Goal: Check status: Check status

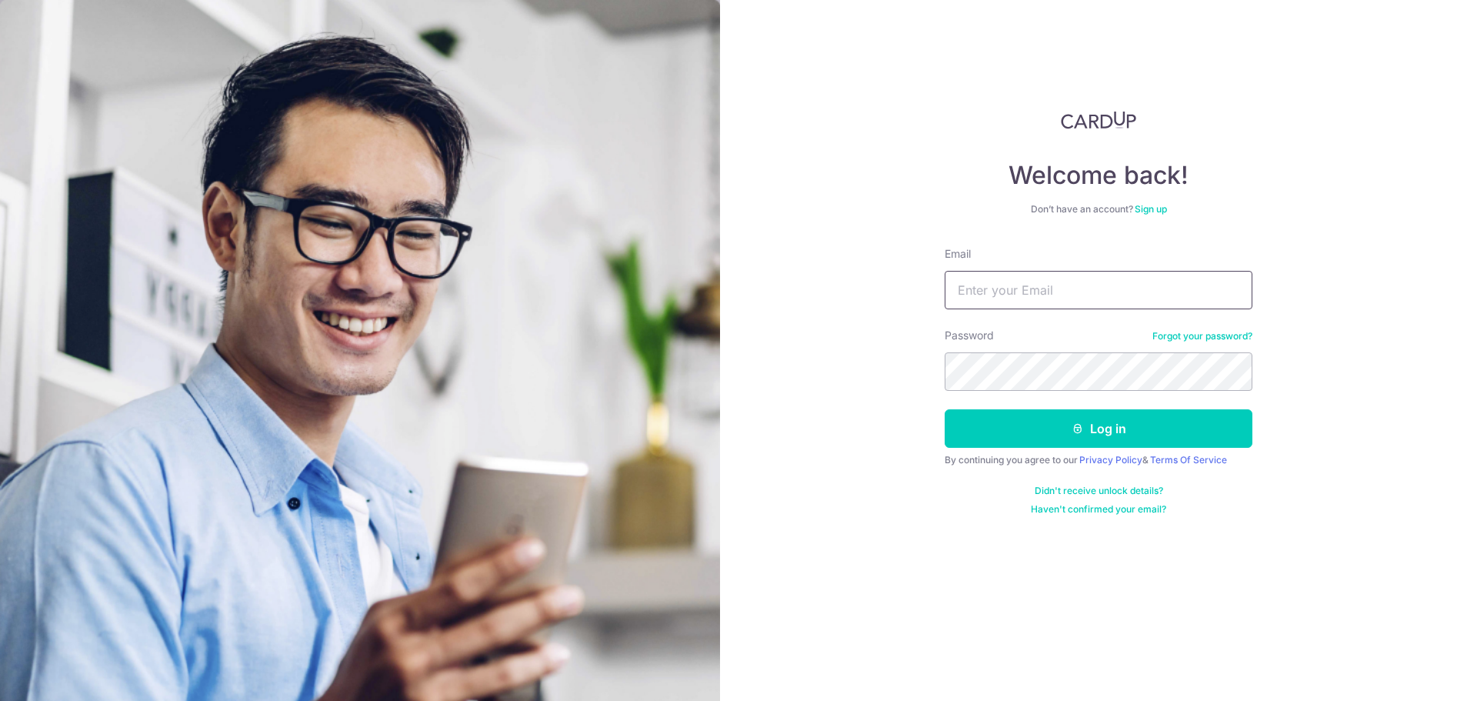
type input "[EMAIL_ADDRESS][DOMAIN_NAME]"
click at [1056, 438] on button "Log in" at bounding box center [1098, 428] width 308 height 38
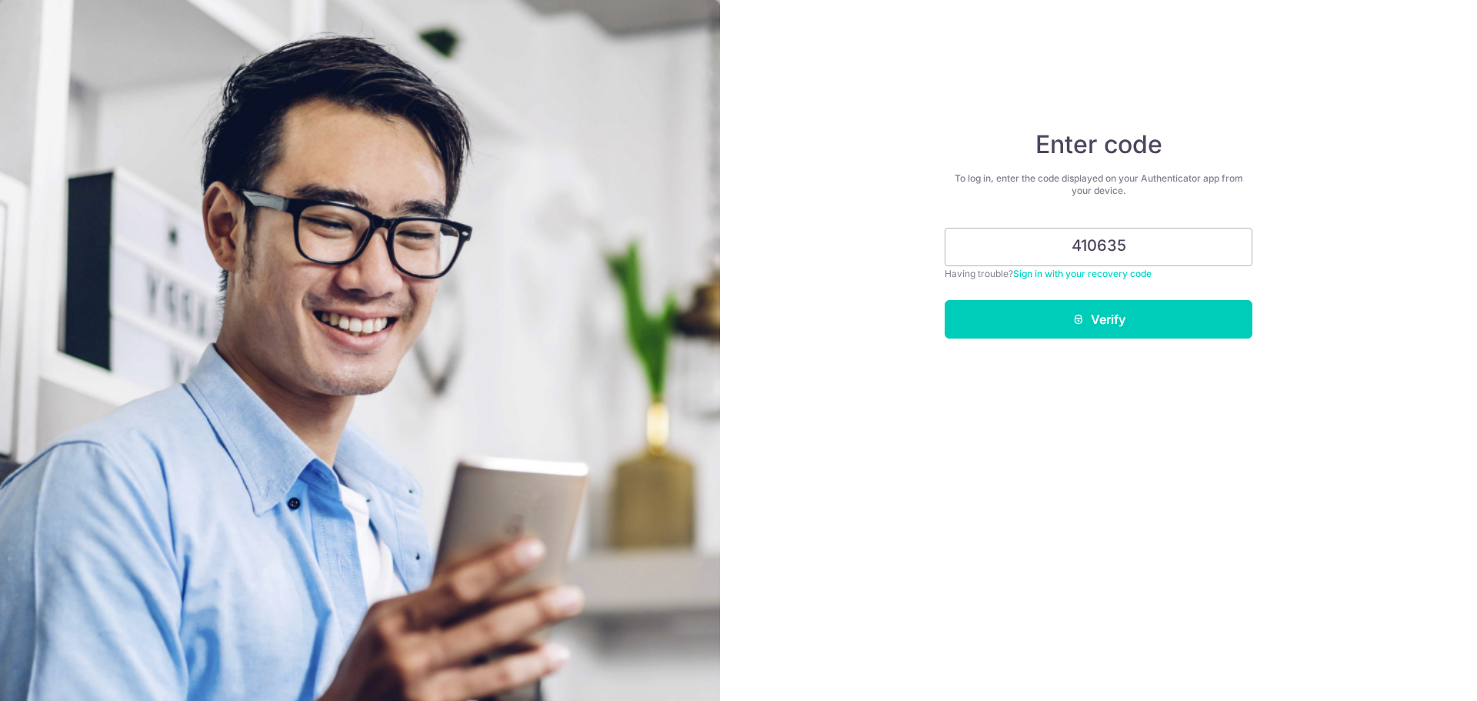
type input "410635"
click at [944, 300] on button "Verify" at bounding box center [1098, 319] width 308 height 38
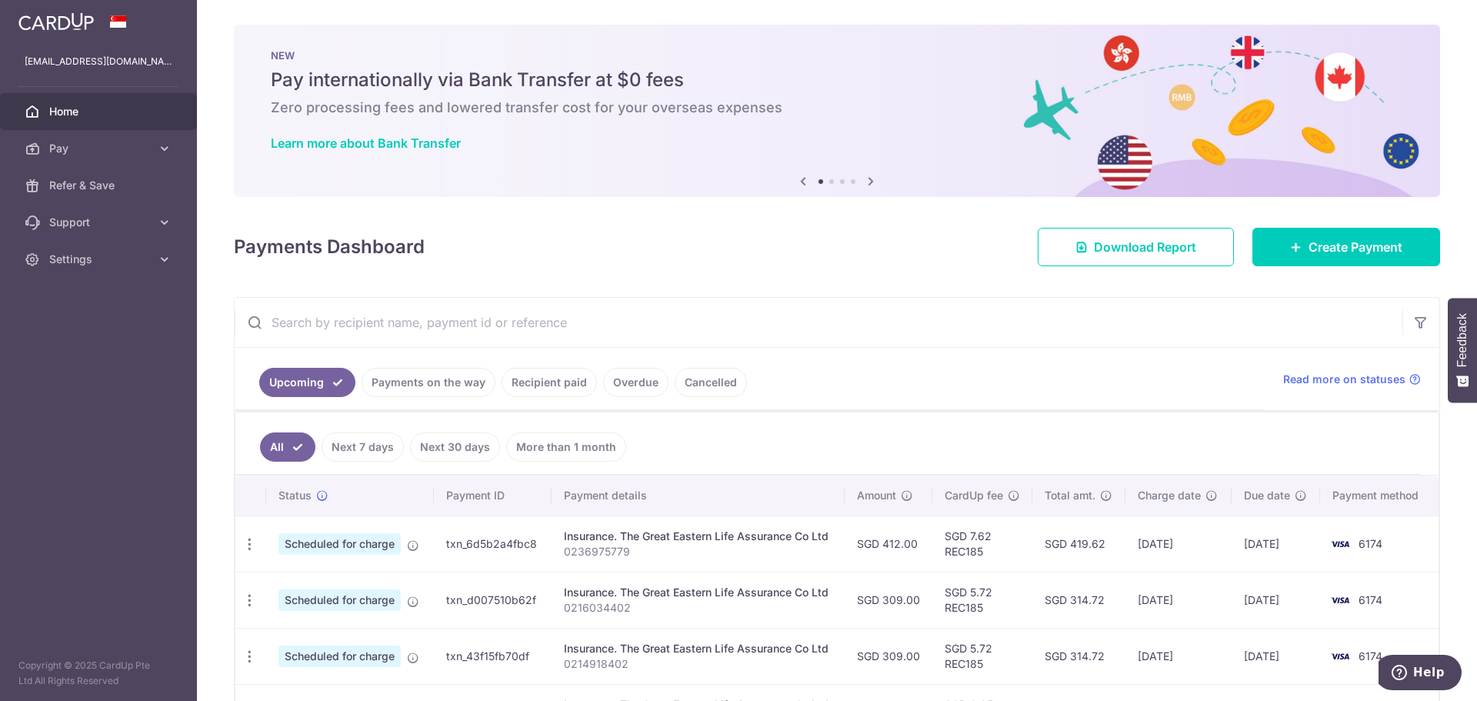
scroll to position [77, 0]
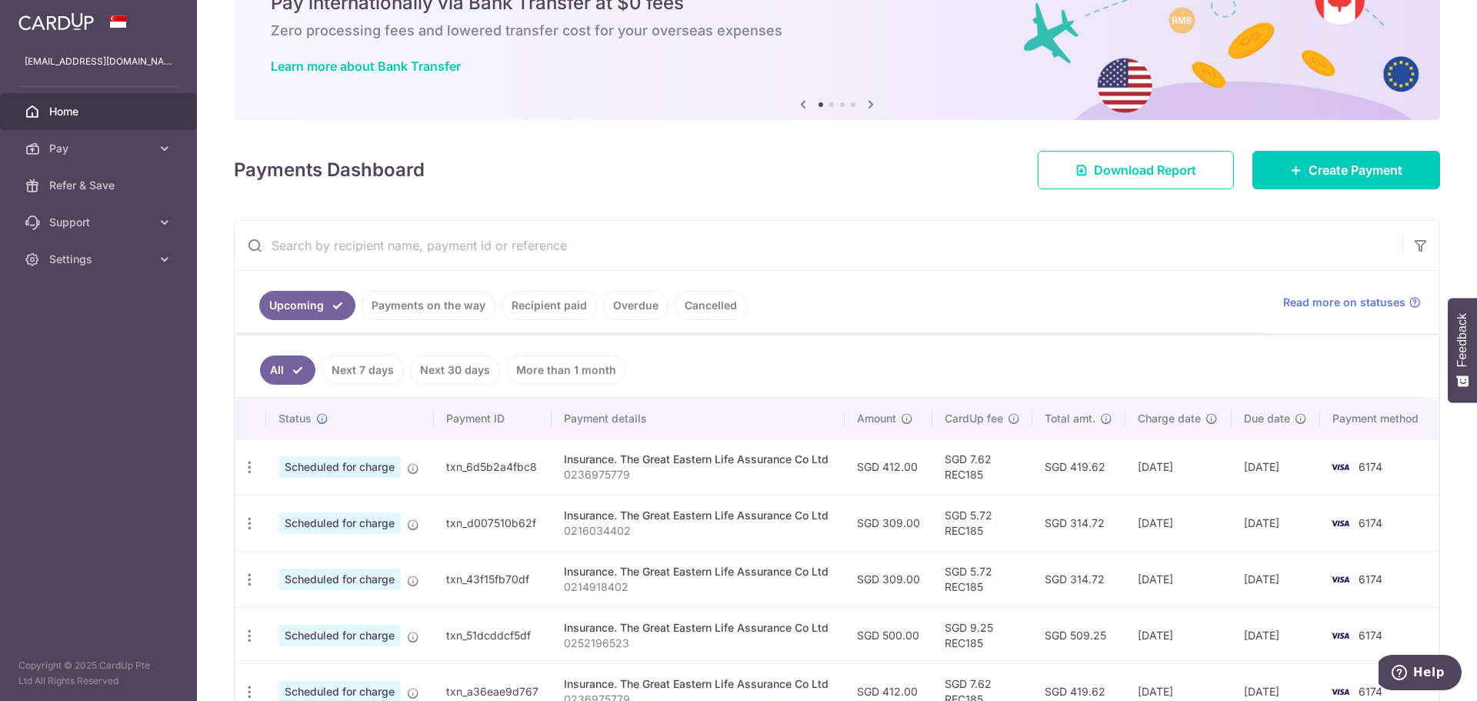
click at [540, 305] on link "Recipient paid" at bounding box center [548, 305] width 95 height 29
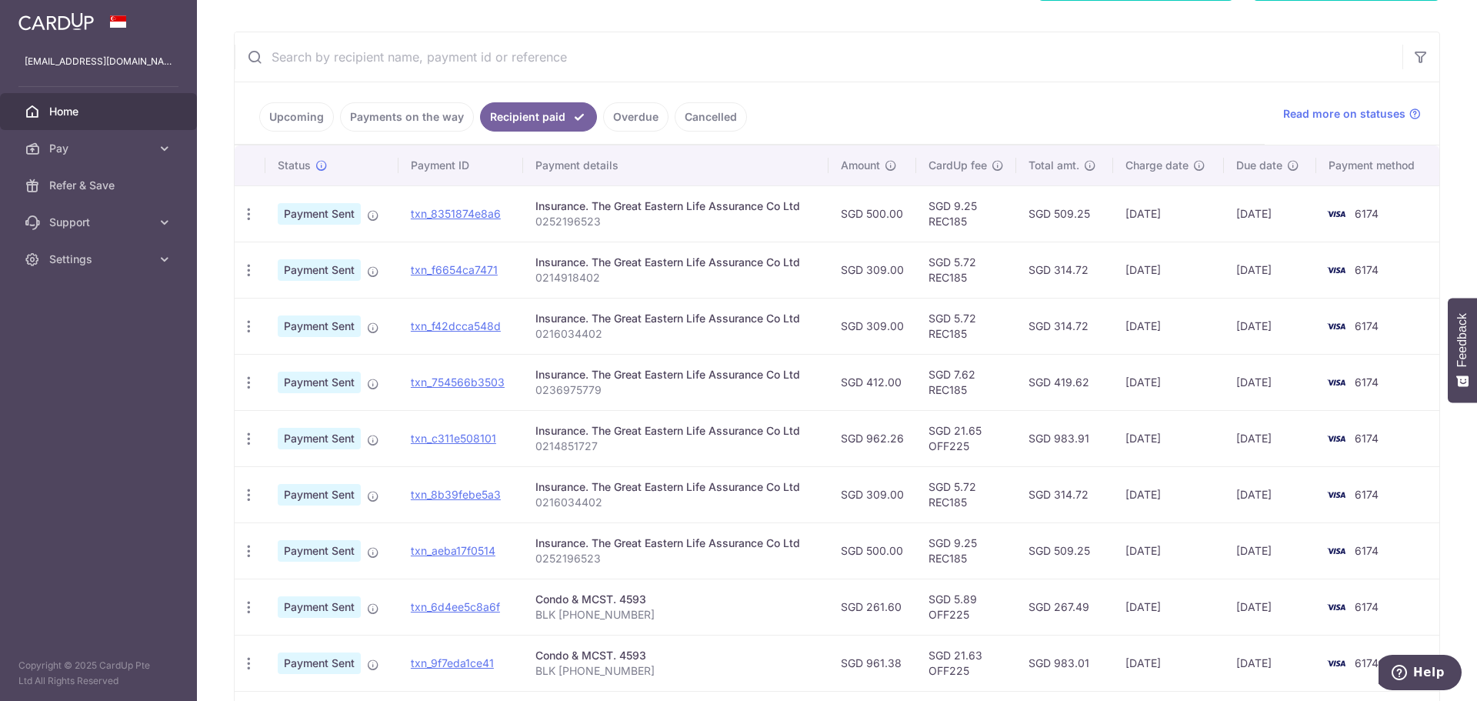
scroll to position [308, 0]
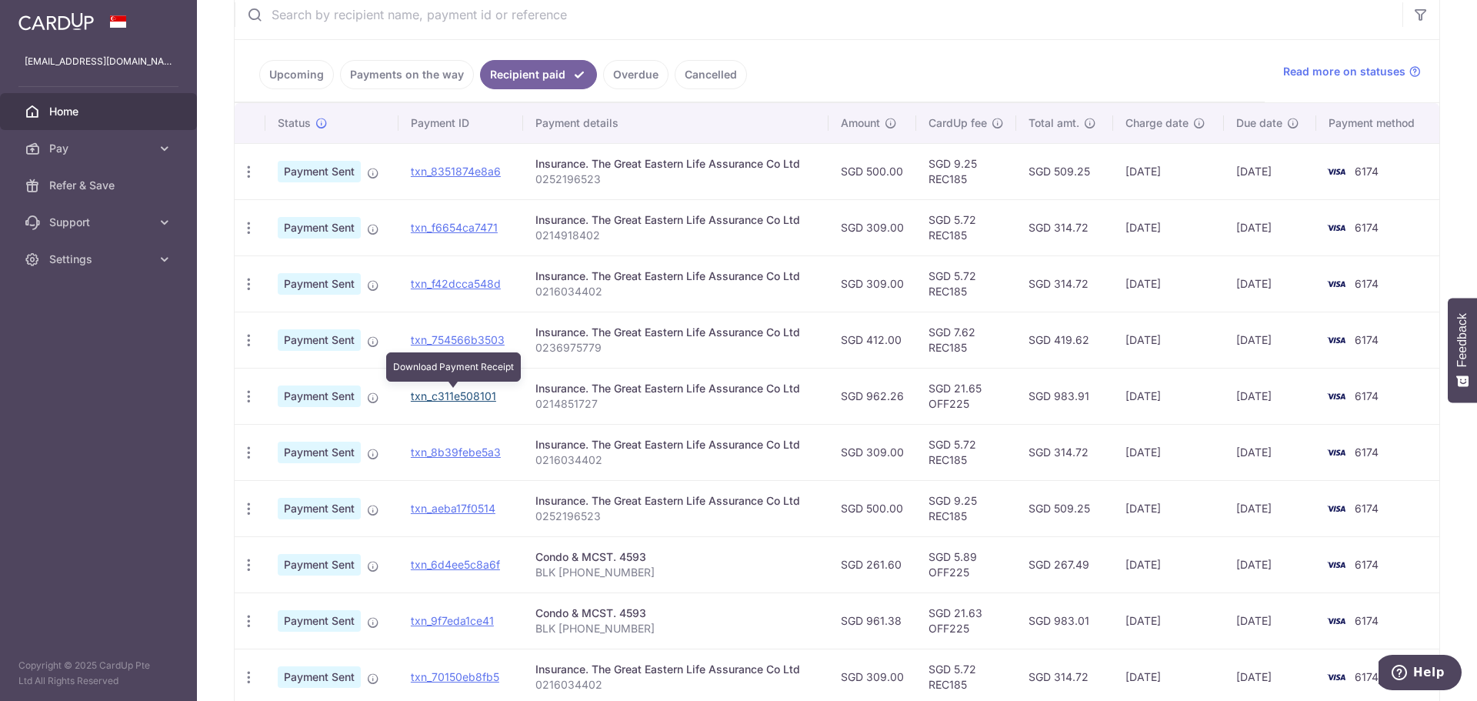
click at [453, 399] on link "txn_c311e508101" at bounding box center [453, 395] width 85 height 13
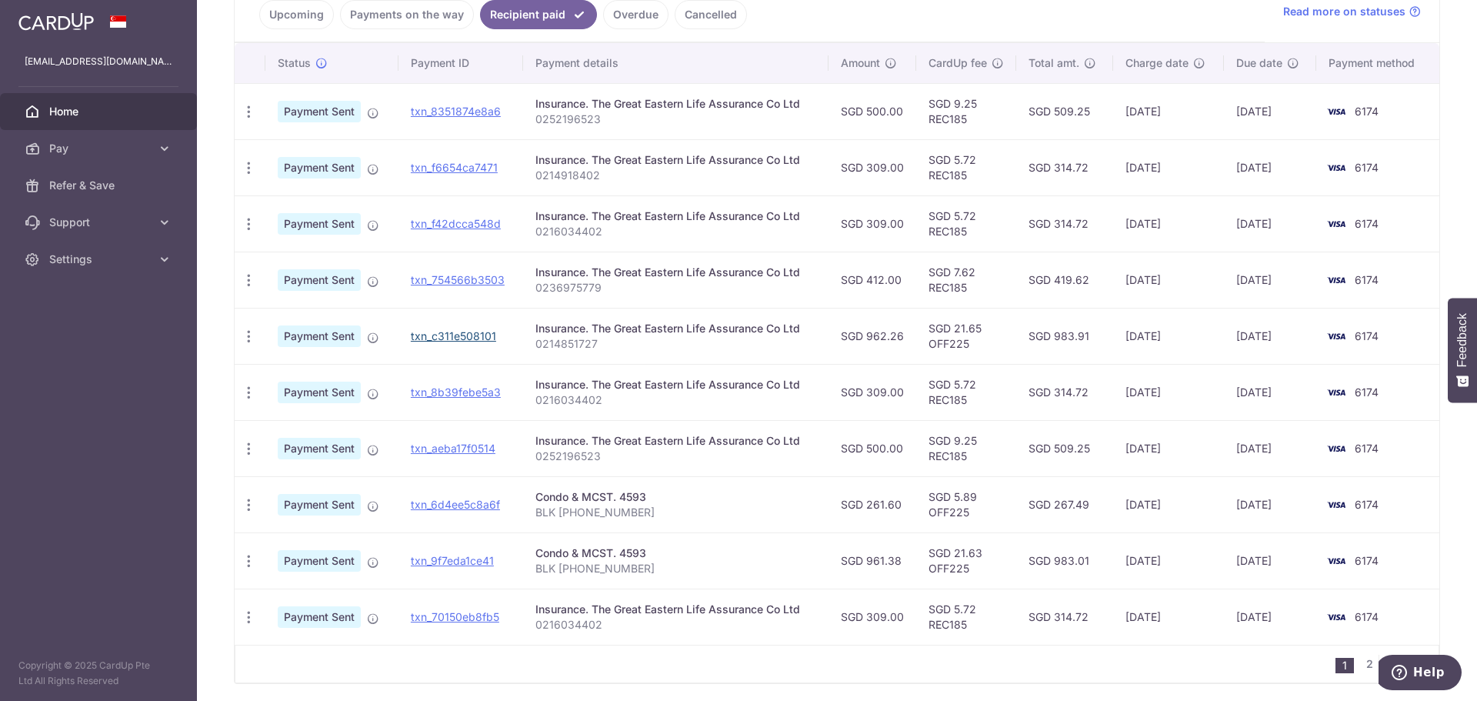
scroll to position [385, 0]
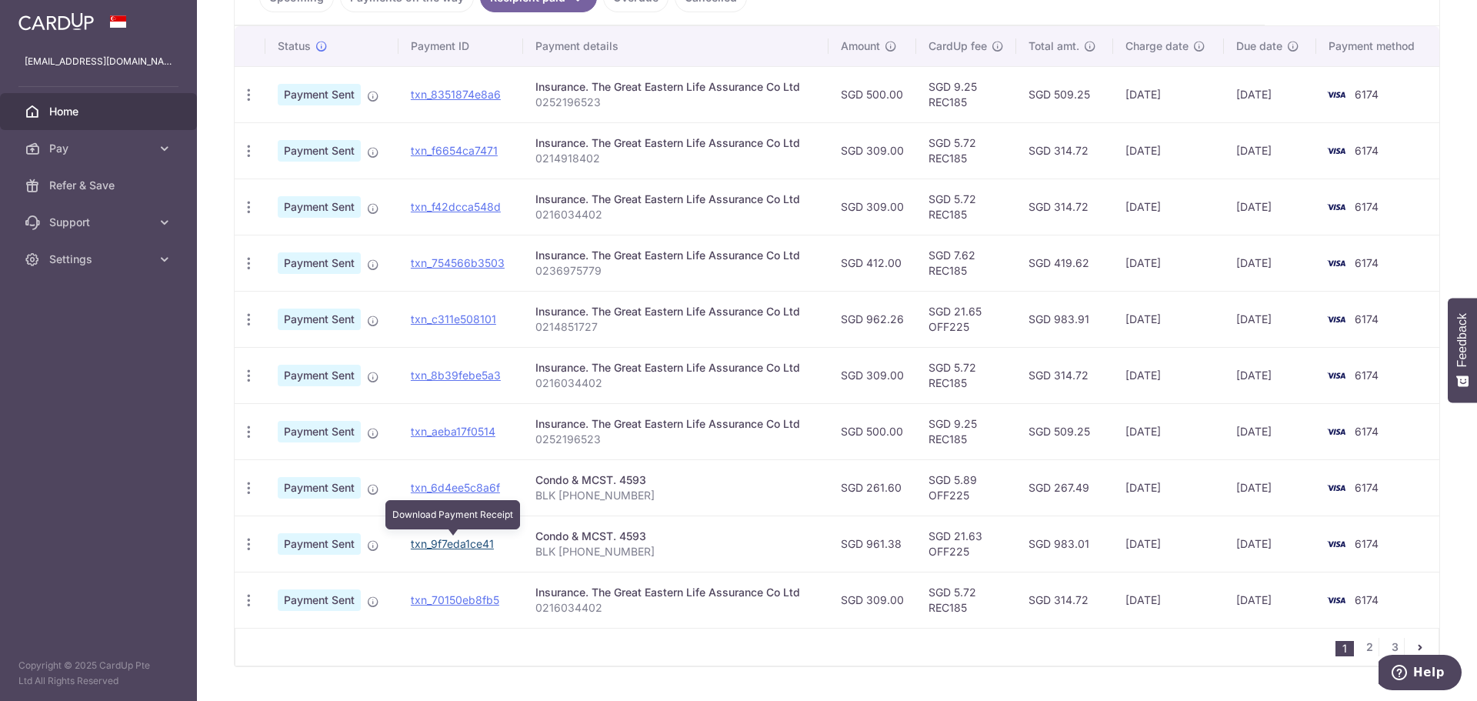
click at [454, 548] on link "txn_9f7eda1ce41" at bounding box center [452, 543] width 83 height 13
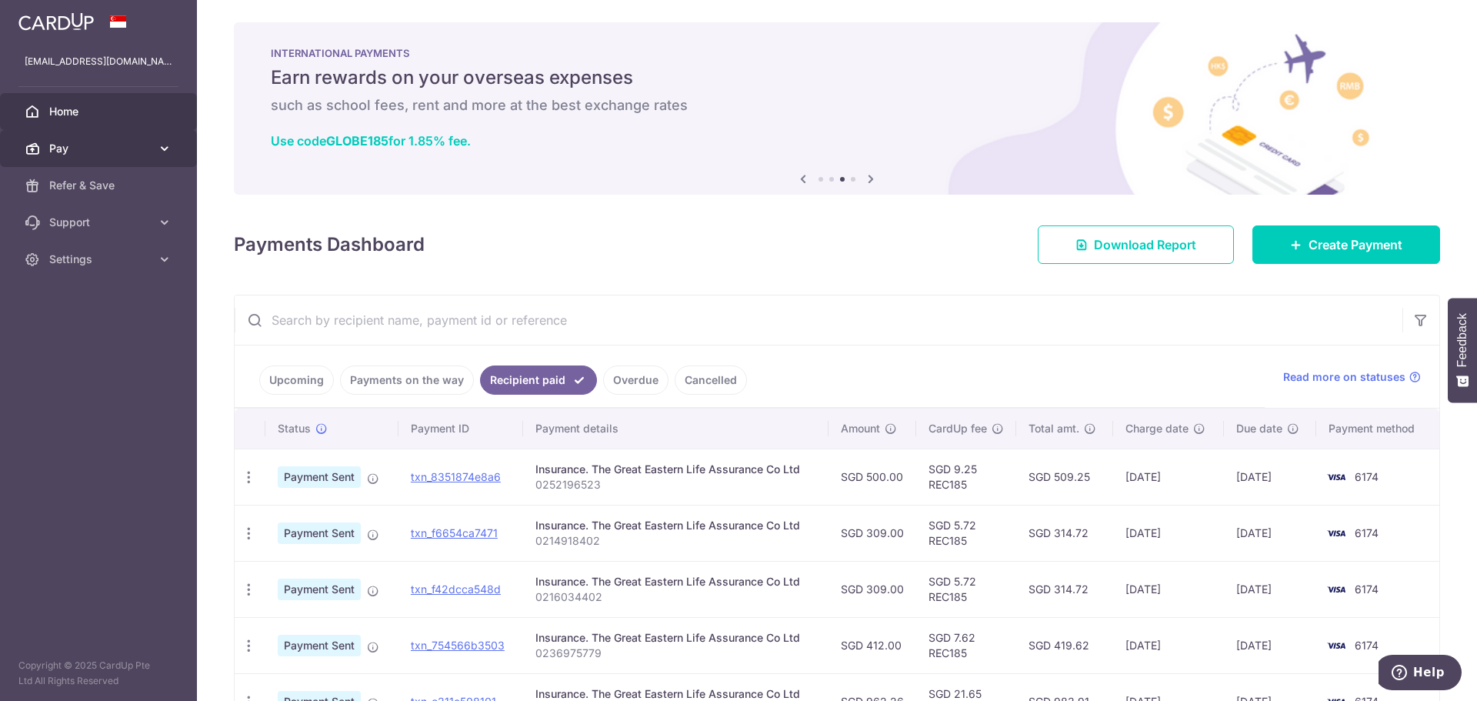
scroll to position [0, 0]
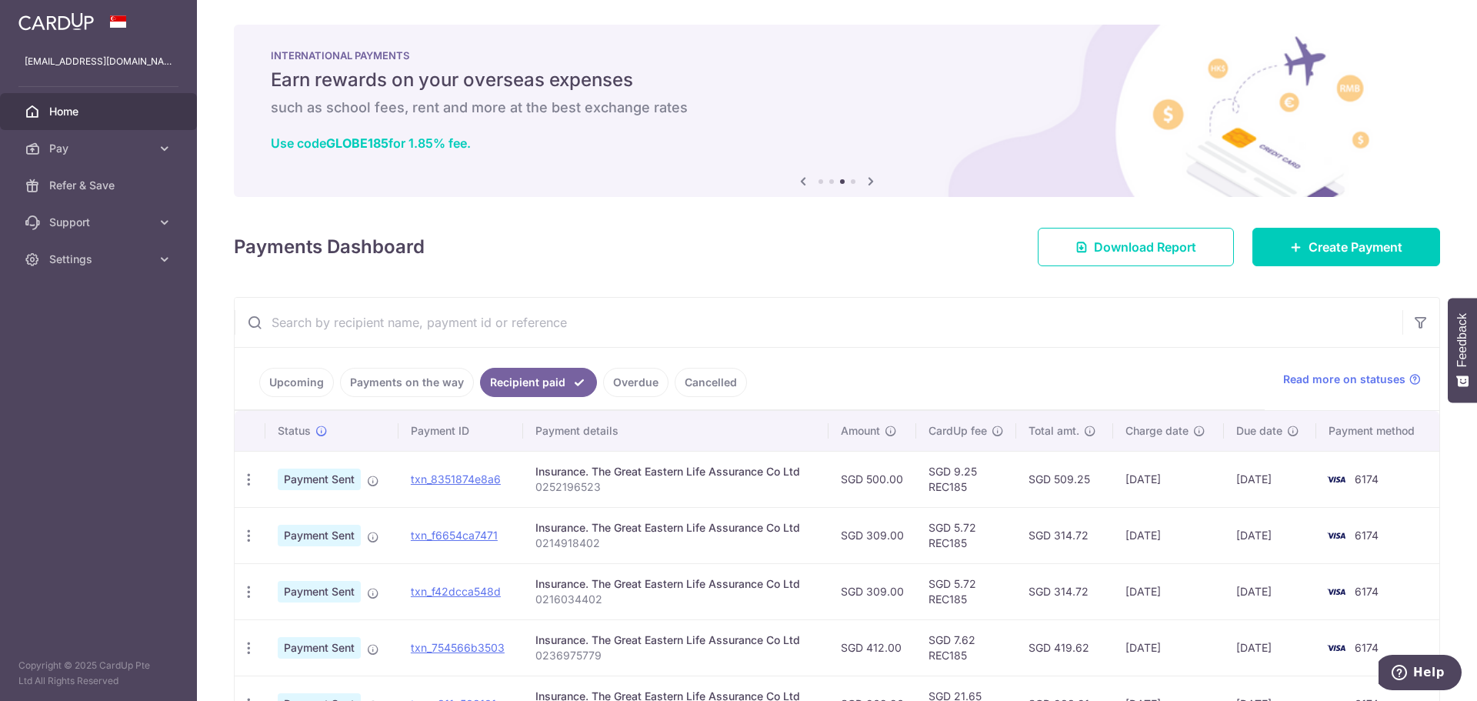
click at [62, 114] on span "Home" at bounding box center [100, 111] width 102 height 15
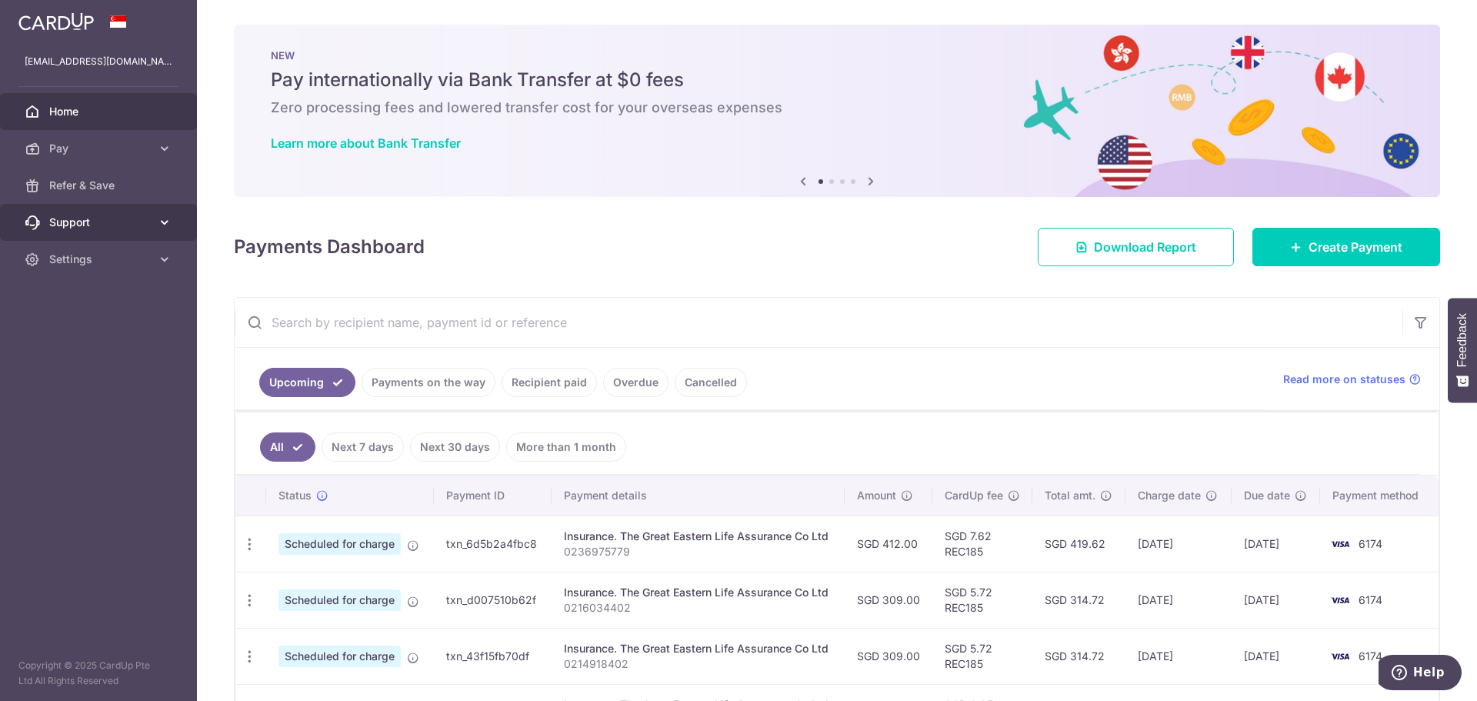
click at [164, 219] on icon at bounding box center [164, 222] width 15 height 15
click at [159, 355] on icon at bounding box center [164, 352] width 15 height 15
